Goal: Task Accomplishment & Management: Manage account settings

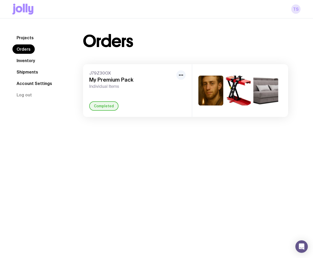
click at [292, 11] on link "TS" at bounding box center [295, 8] width 9 height 9
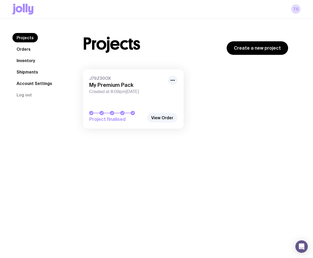
click at [32, 83] on link "Account Settings" at bounding box center [34, 83] width 44 height 9
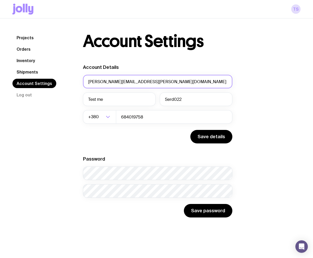
drag, startPoint x: 167, startPoint y: 80, endPoint x: 33, endPoint y: 80, distance: 134.4
click at [33, 80] on div "Projects Orders Inventory Shipments Account Settings Log out Projects Orders In…" at bounding box center [156, 125] width 288 height 184
click at [298, 8] on link "TS" at bounding box center [295, 8] width 9 height 9
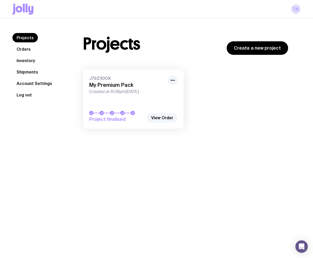
click at [30, 94] on button "Log out" at bounding box center [24, 94] width 24 height 9
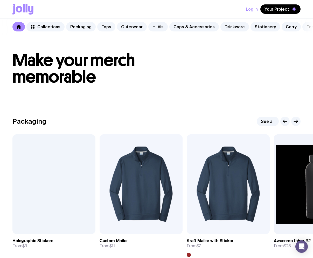
click at [251, 9] on button "Log In" at bounding box center [252, 8] width 12 height 9
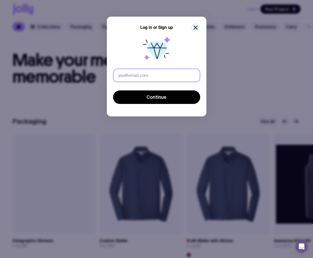
click at [139, 76] on input "text" at bounding box center [156, 75] width 87 height 13
drag, startPoint x: 165, startPoint y: 74, endPoint x: 162, endPoint y: 75, distance: 2.9
click at [162, 75] on input "[PERSON_NAME][EMAIL_ADDRESS][PERSON_NAME][DOMAIN_NAME]" at bounding box center [156, 75] width 87 height 13
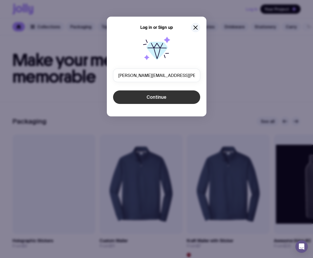
type input "[PERSON_NAME][EMAIL_ADDRESS][PERSON_NAME][DOMAIN_NAME]"
click at [155, 95] on span "Continue" at bounding box center [157, 97] width 20 height 6
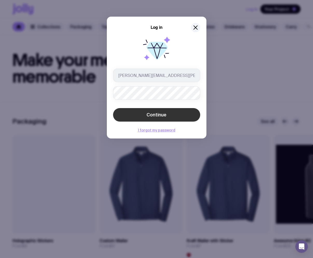
click at [166, 110] on button "Continue" at bounding box center [156, 114] width 87 height 13
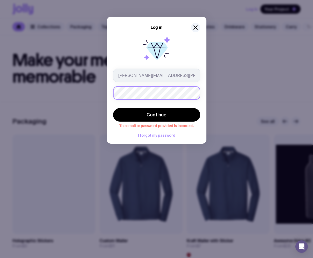
click at [39, 93] on div "Log in [PERSON_NAME][EMAIL_ADDRESS][PERSON_NAME][DOMAIN_NAME] Continue The emai…" at bounding box center [156, 129] width 313 height 258
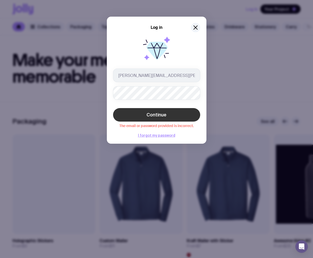
click at [155, 113] on span "Continue" at bounding box center [157, 115] width 20 height 6
